Goal: Book appointment/travel/reservation

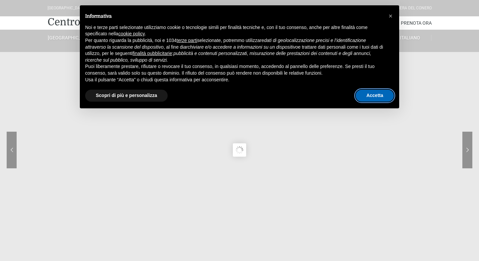
click at [372, 96] on button "Accetta" at bounding box center [375, 96] width 38 height 12
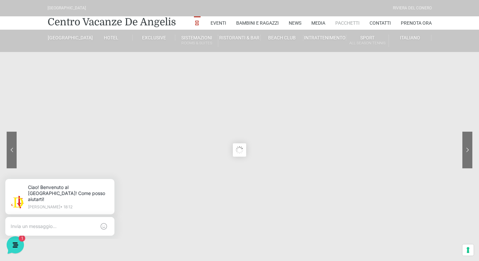
click at [353, 22] on link "Pacchetti" at bounding box center [348, 22] width 24 height 13
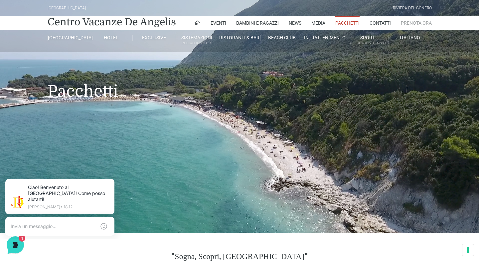
click at [416, 22] on link "Prenota Ora" at bounding box center [416, 22] width 31 height 13
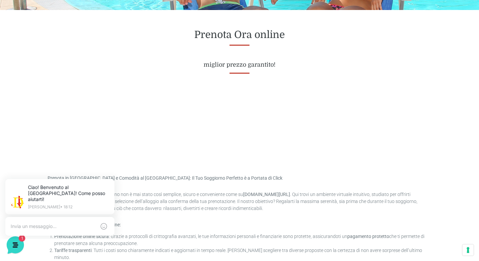
scroll to position [253, 0]
